Goal: Task Accomplishment & Management: Use online tool/utility

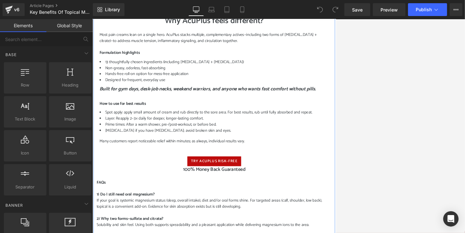
scroll to position [544, 0]
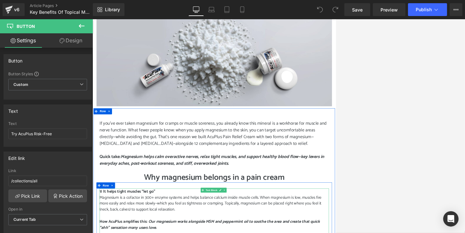
scroll to position [0, 0]
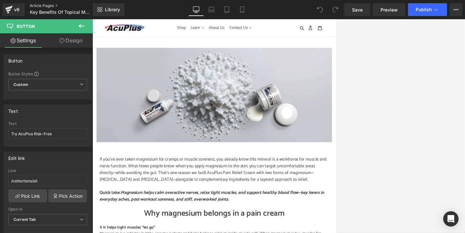
click at [56, 6] on link "Article Pages" at bounding box center [67, 5] width 74 height 5
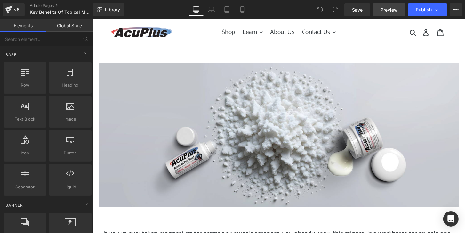
click at [387, 11] on span "Preview" at bounding box center [388, 9] width 17 height 7
click at [246, 9] on link "Mobile" at bounding box center [241, 9] width 15 height 13
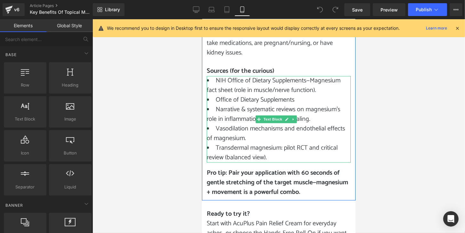
scroll to position [1344, 0]
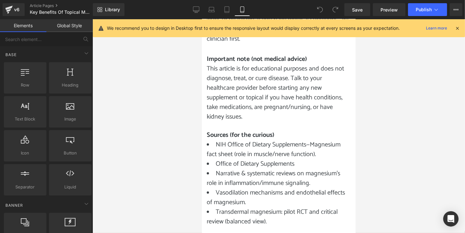
click at [460, 30] on icon at bounding box center [457, 28] width 6 height 6
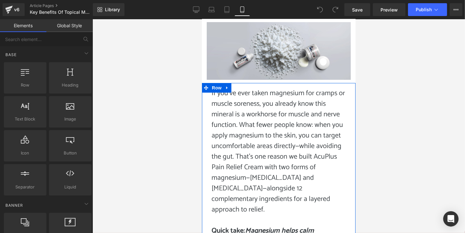
scroll to position [0, 0]
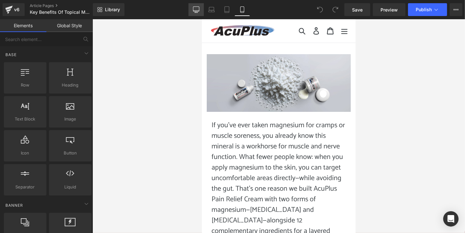
click at [191, 9] on link "Desktop" at bounding box center [195, 9] width 15 height 13
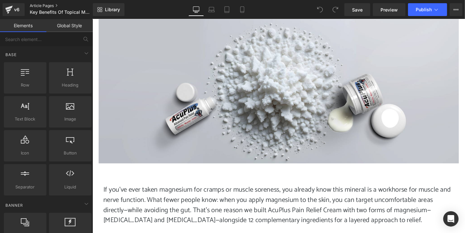
click at [49, 6] on link "Article Pages" at bounding box center [67, 5] width 74 height 5
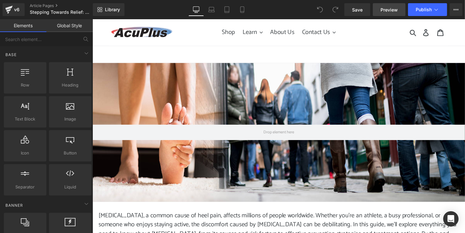
click at [389, 8] on span "Preview" at bounding box center [388, 9] width 17 height 7
click at [36, 8] on link "Article Pages" at bounding box center [67, 5] width 74 height 5
